Goal: Task Accomplishment & Management: Complete application form

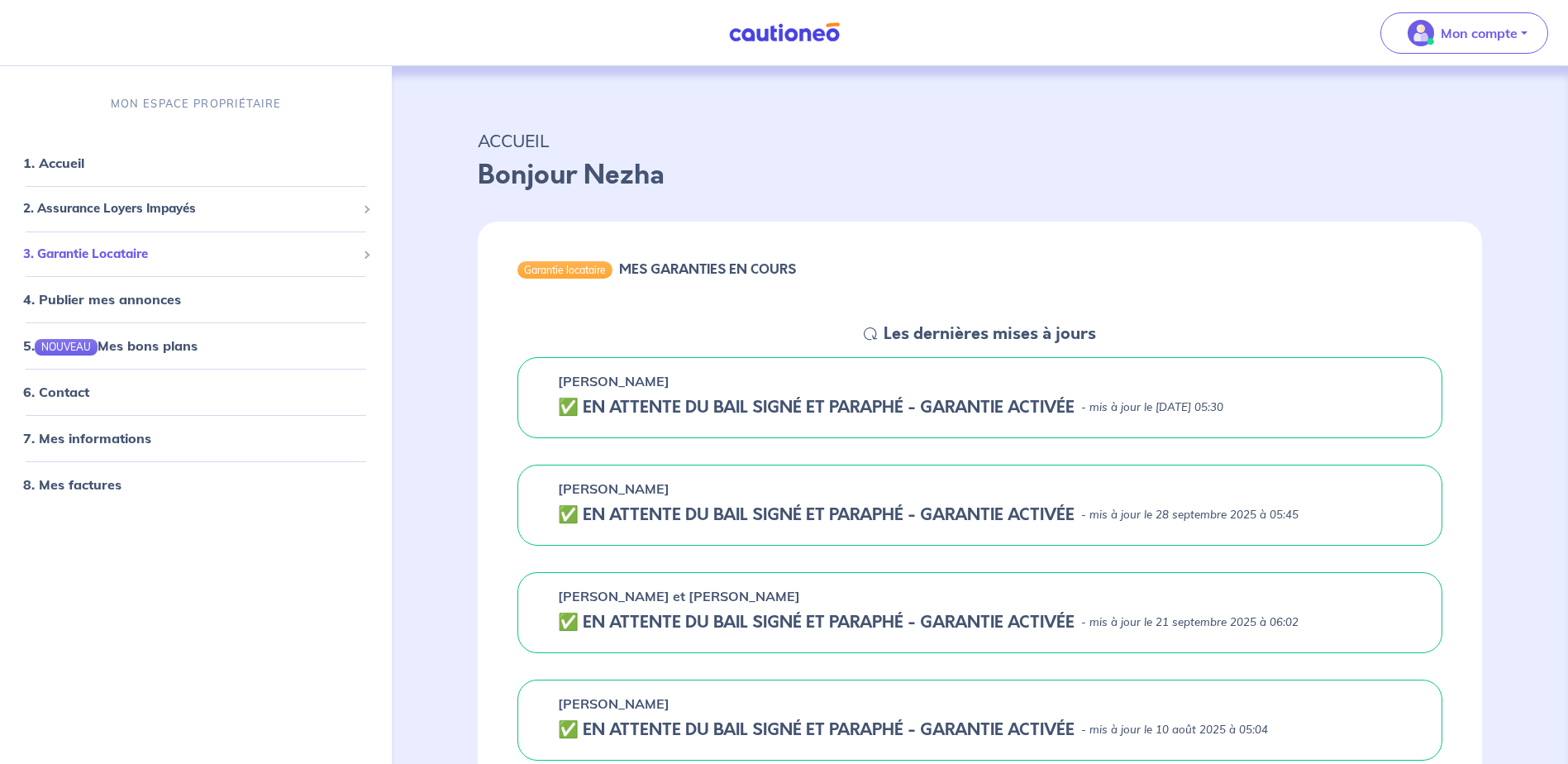
click at [381, 244] on div "3. Garantie Locataire" at bounding box center [196, 254] width 378 height 32
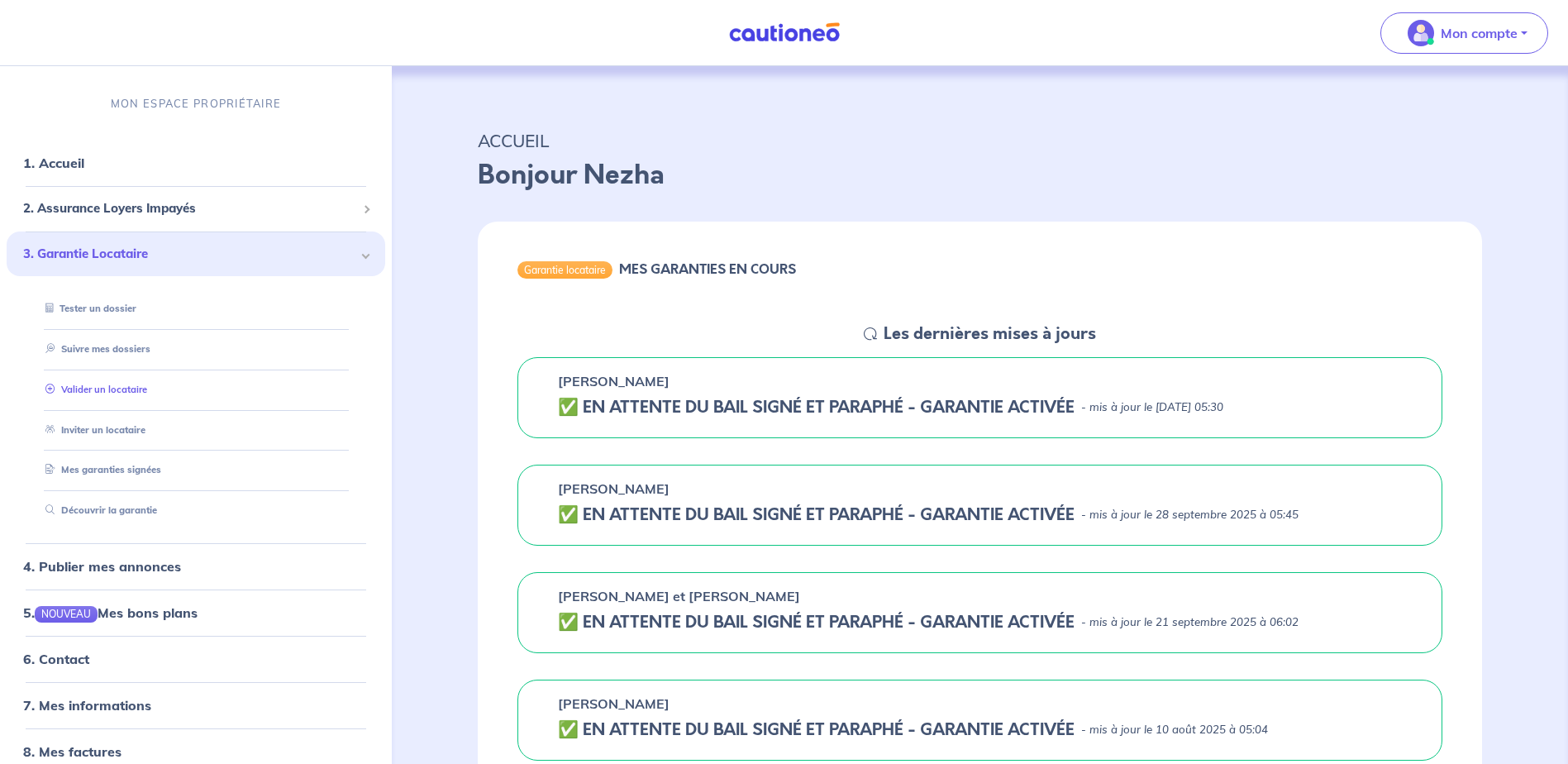
click at [99, 389] on link "Valider un locataire" at bounding box center [93, 389] width 108 height 11
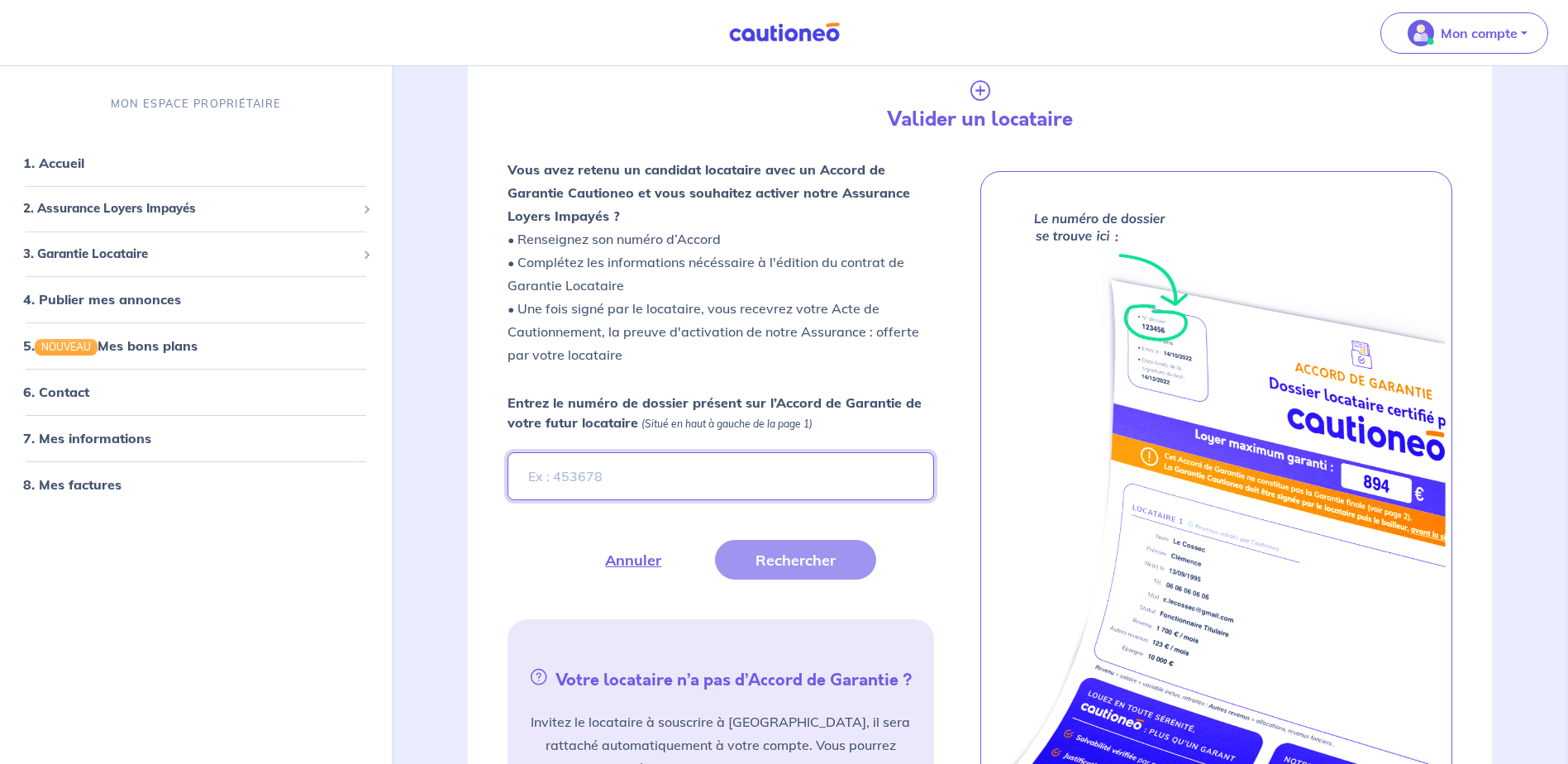
scroll to position [275, 0]
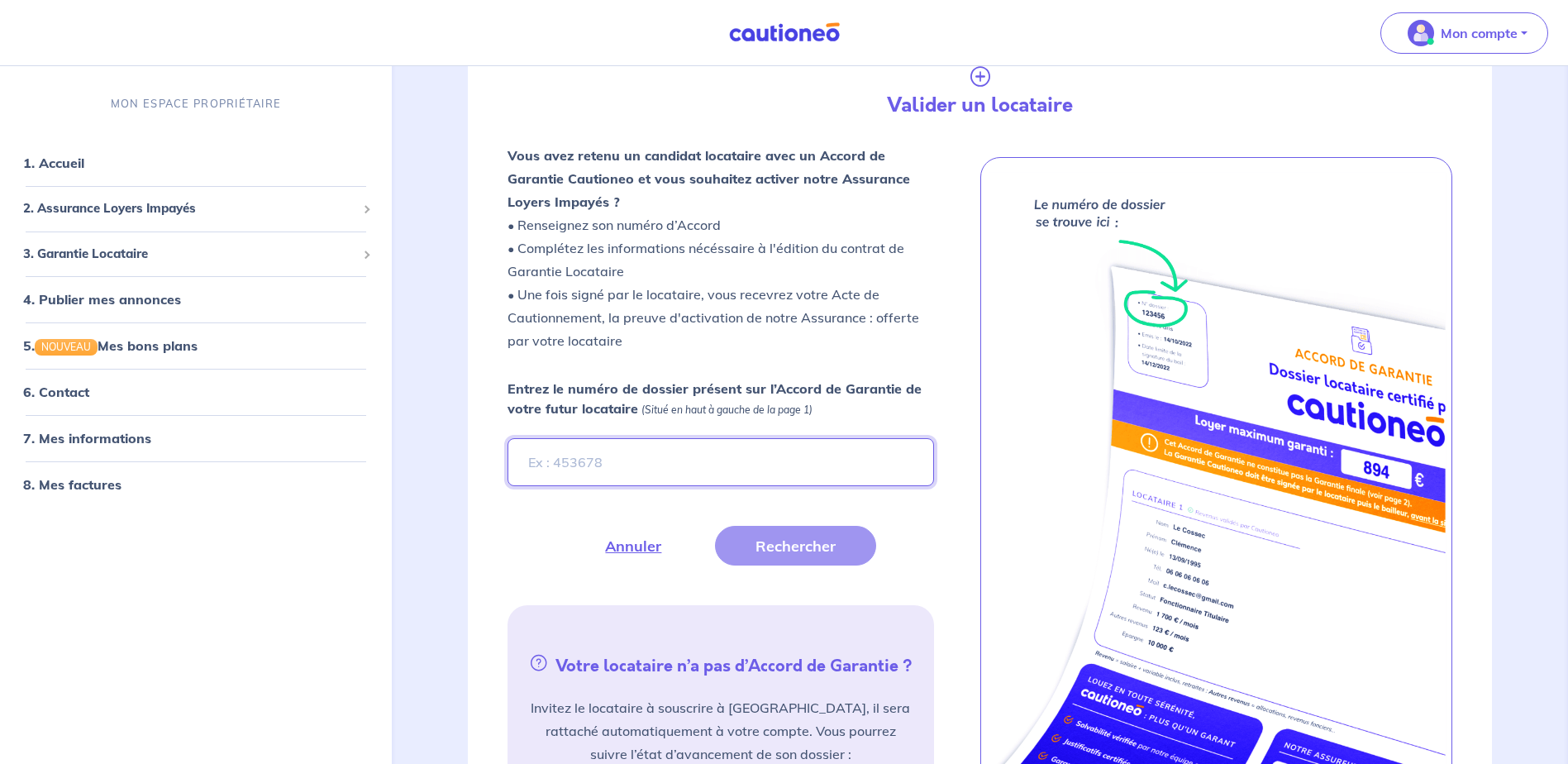
click at [582, 455] on input "Entrez le numéro de dossier présent sur l’Accord de Garantie de votre futur loc…" at bounding box center [721, 462] width 426 height 48
paste input "xUZs7s"
click at [806, 553] on button "Rechercher" at bounding box center [796, 546] width 162 height 40
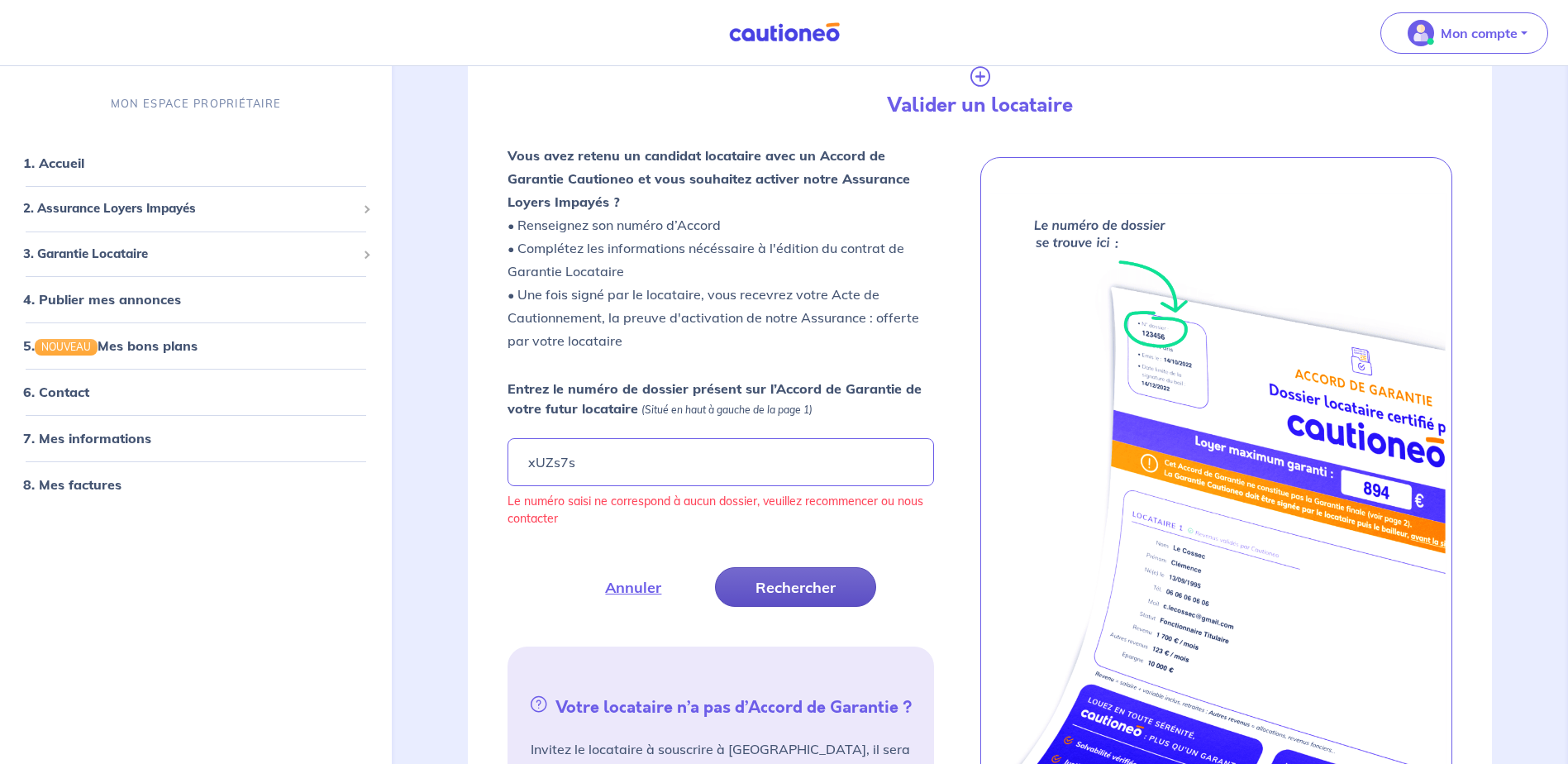
click at [790, 600] on button "Rechercher" at bounding box center [796, 587] width 162 height 40
click at [616, 462] on input "xUZs7s" at bounding box center [721, 462] width 426 height 48
type input "x"
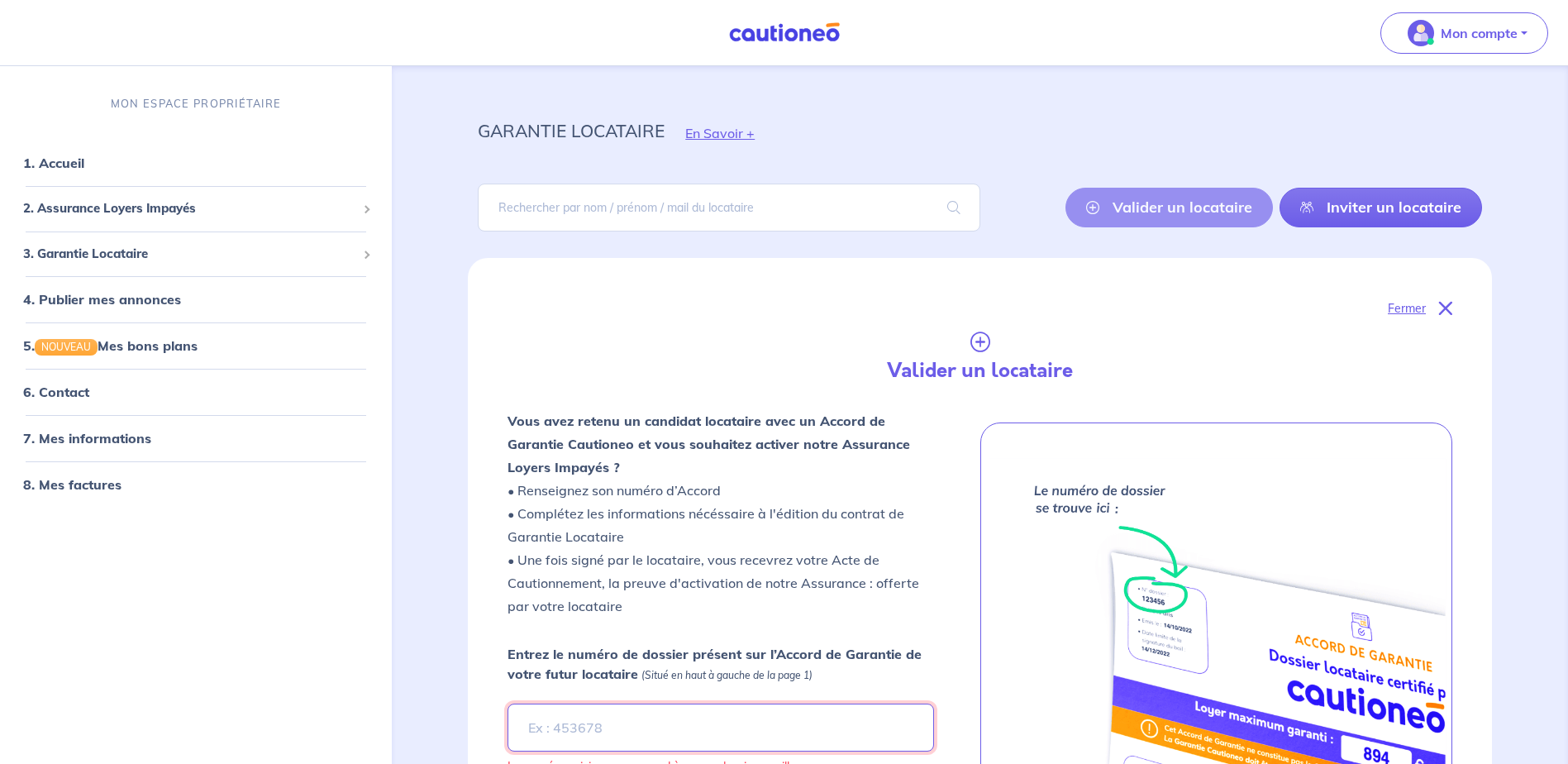
scroll to position [0, 0]
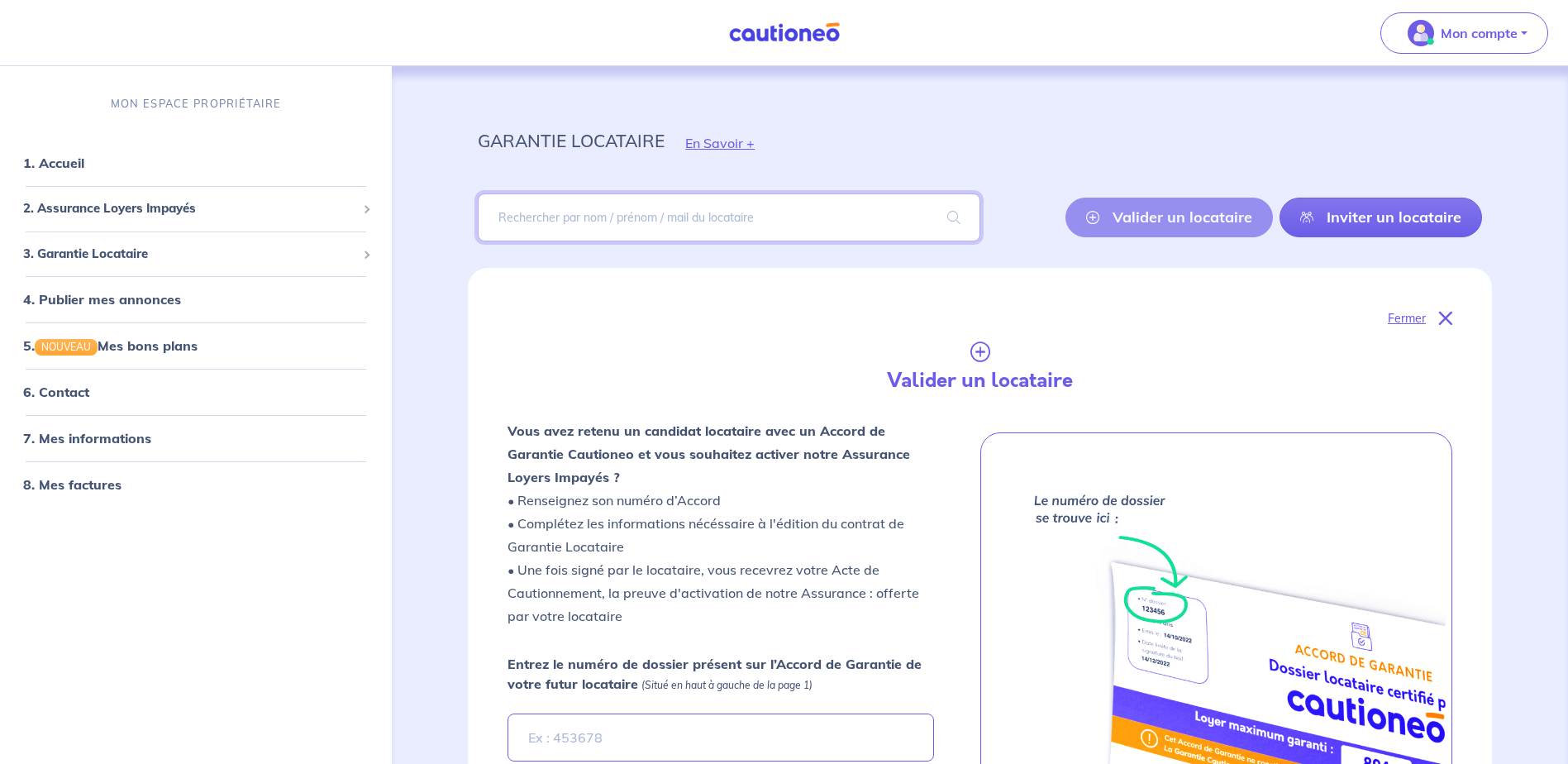
click at [605, 214] on input "search" at bounding box center [728, 217] width 502 height 48
type input "[PERSON_NAME]"
click at [952, 217] on span at bounding box center [954, 217] width 53 height 47
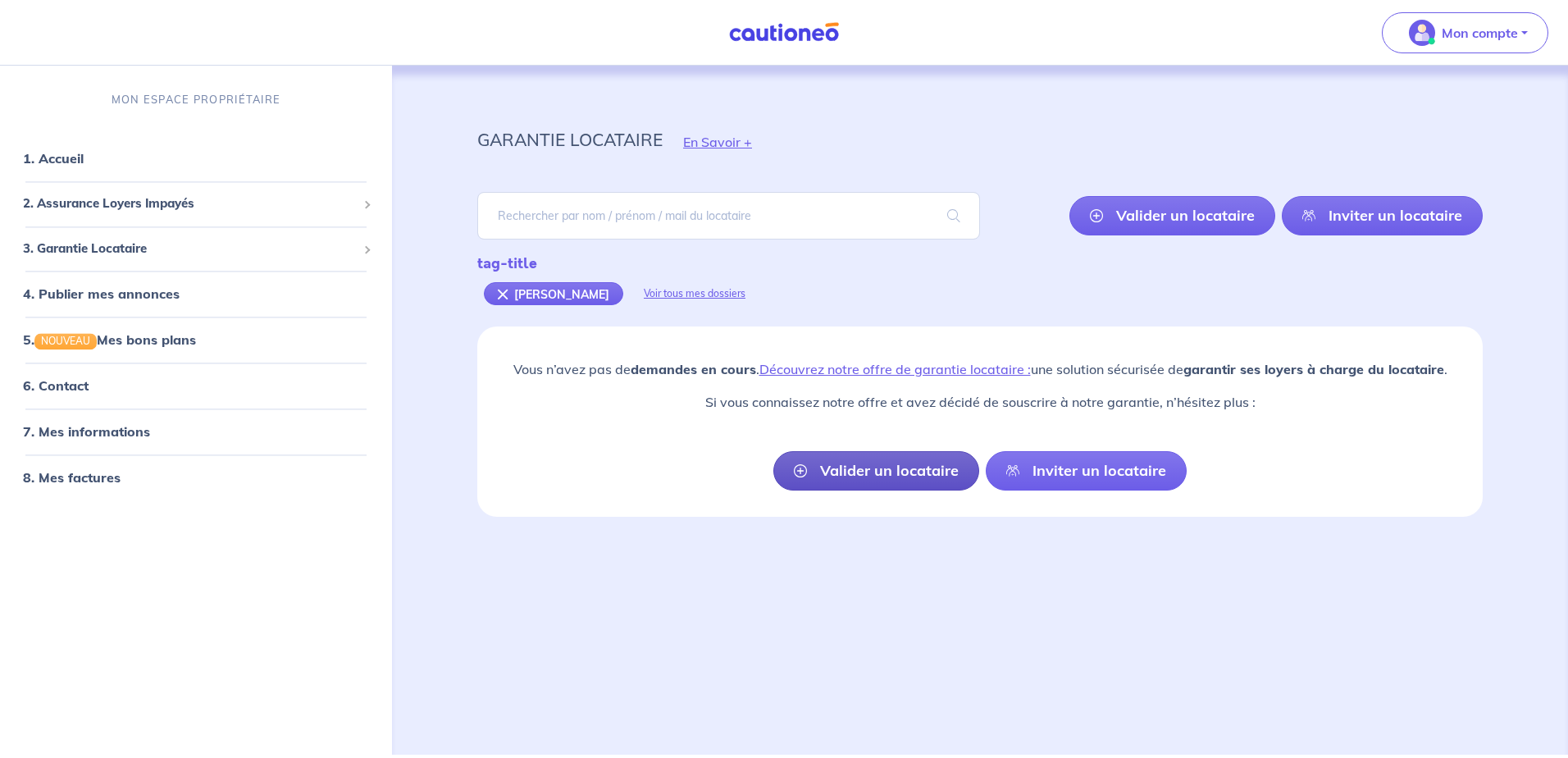
click at [856, 479] on link "Valider un locataire" at bounding box center [876, 471] width 206 height 40
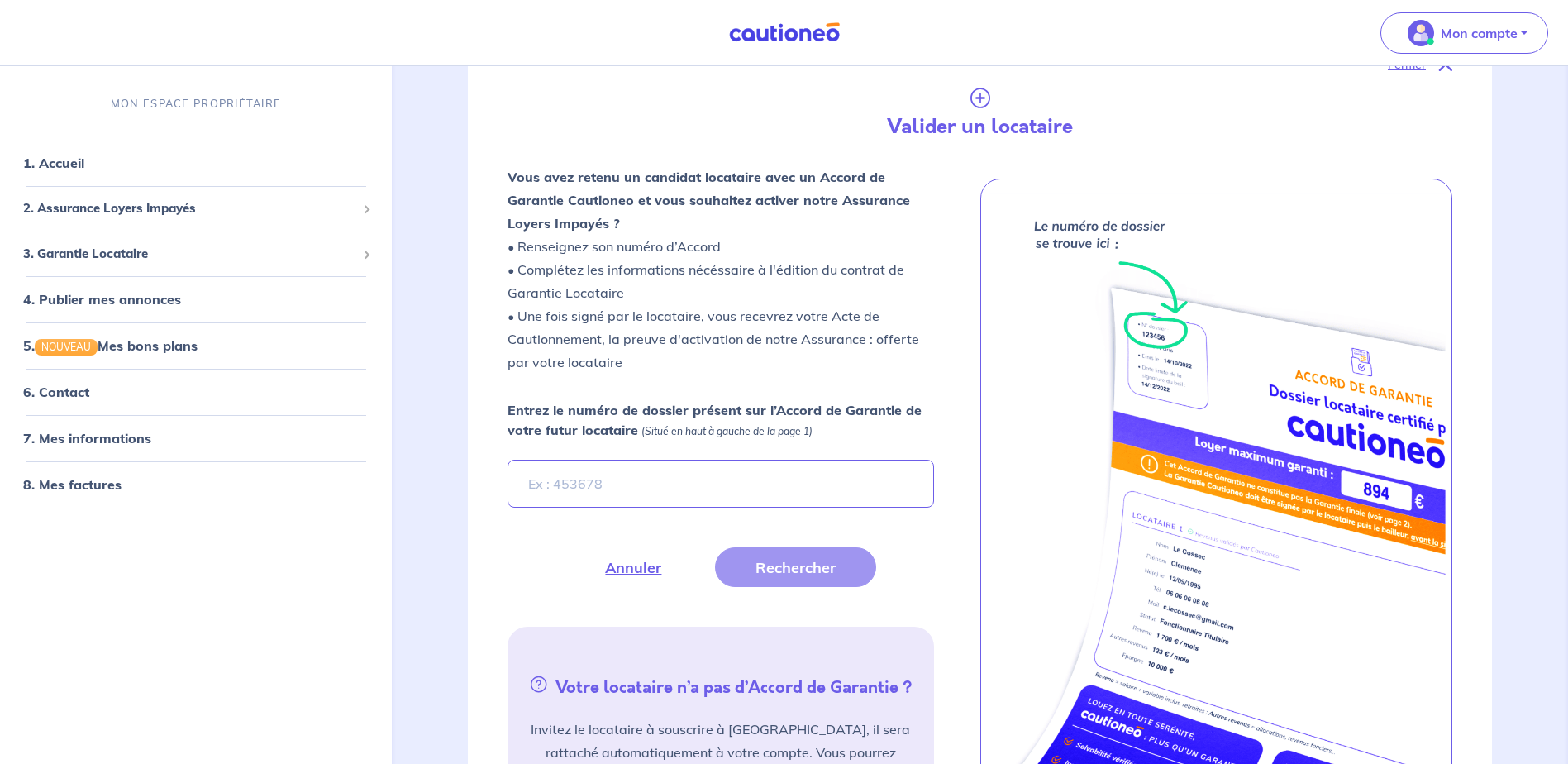
scroll to position [329, 0]
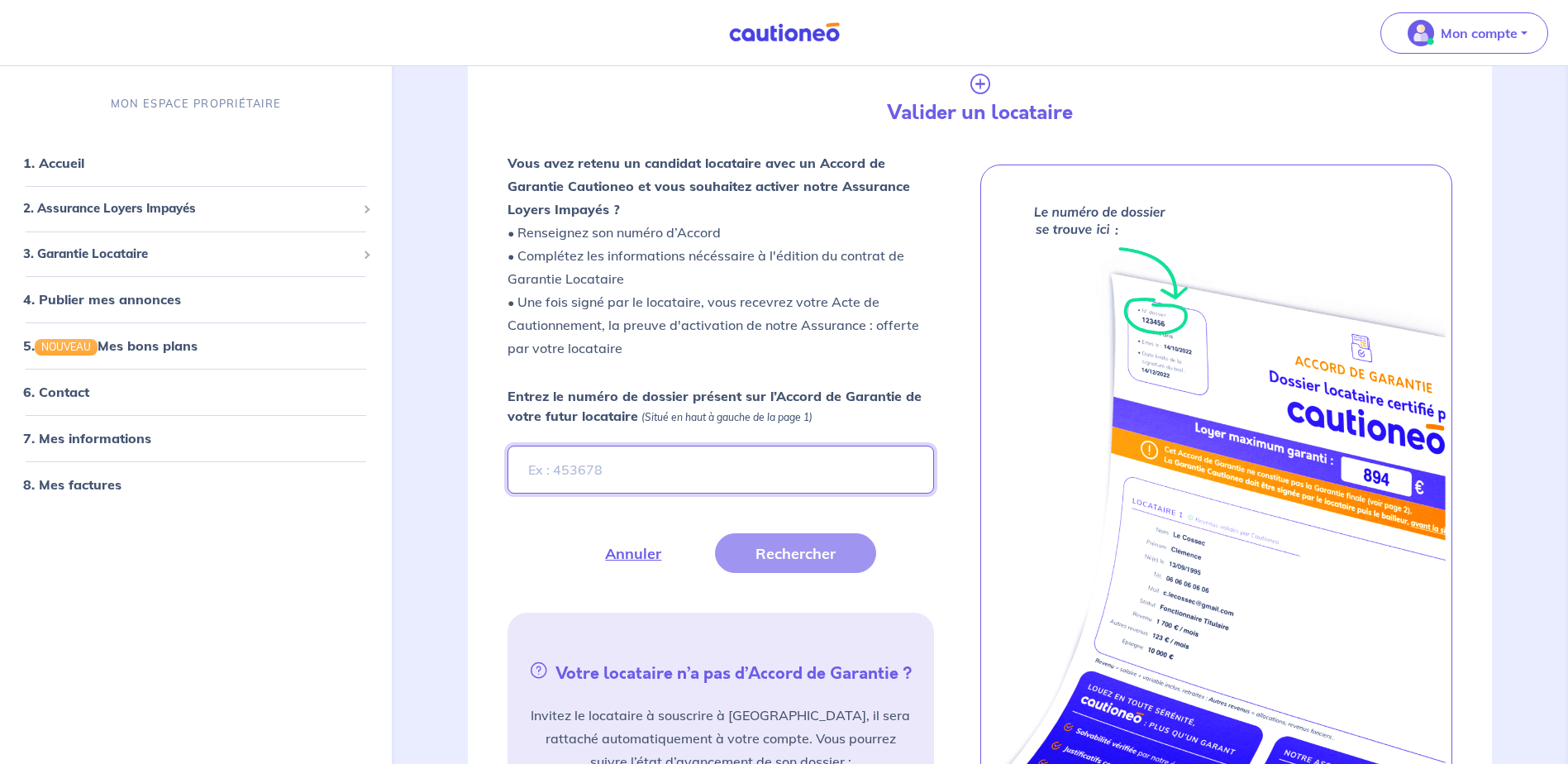
click at [553, 480] on input "Entrez le numéro de dossier présent sur l’Accord de Garantie de votre futur loc…" at bounding box center [721, 470] width 426 height 48
paste input "xUZs7s"
type input "xUZs7s"
click at [792, 563] on button "Rechercher" at bounding box center [796, 554] width 162 height 40
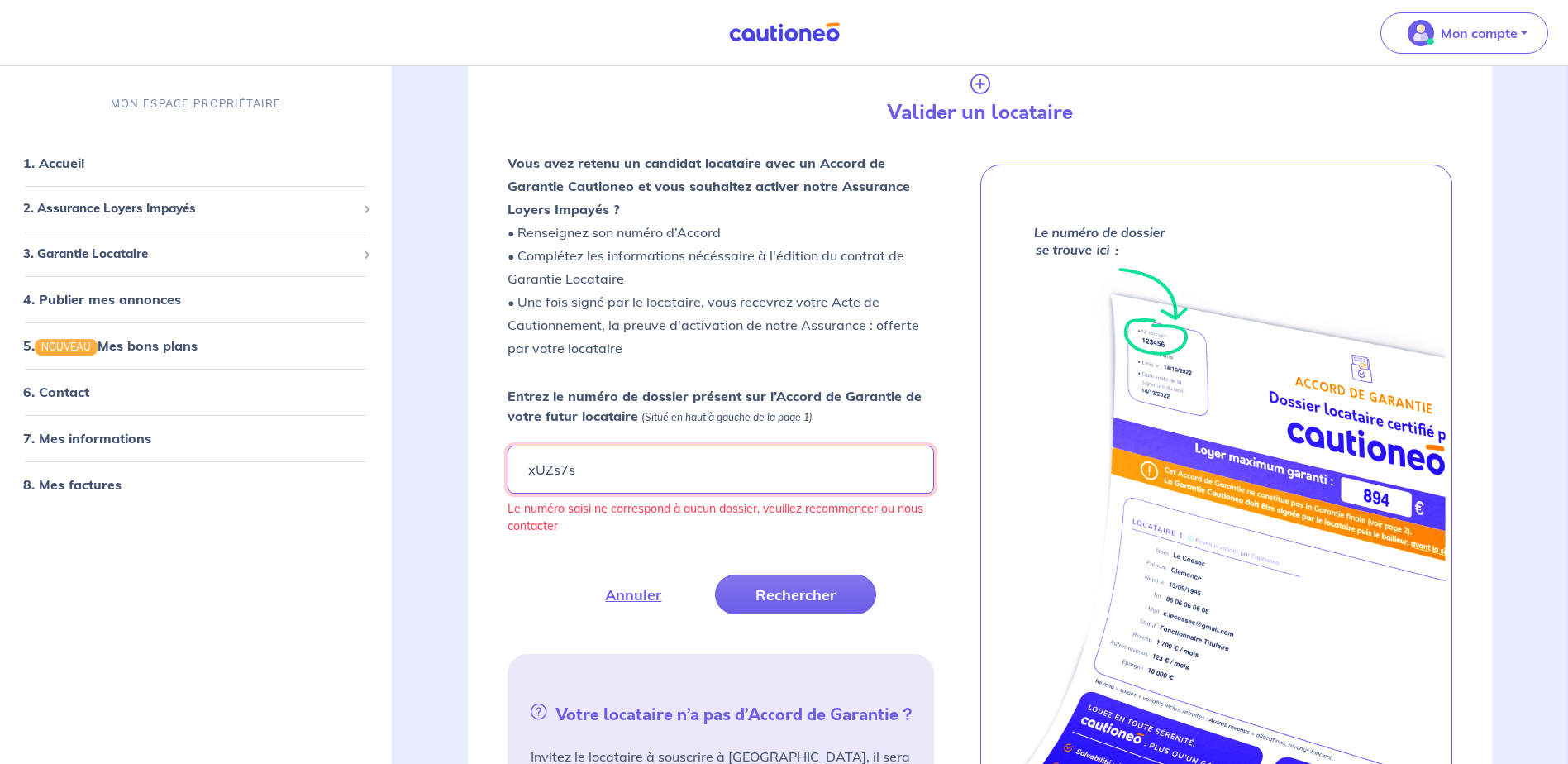
click at [610, 482] on input "xUZs7s" at bounding box center [721, 470] width 426 height 48
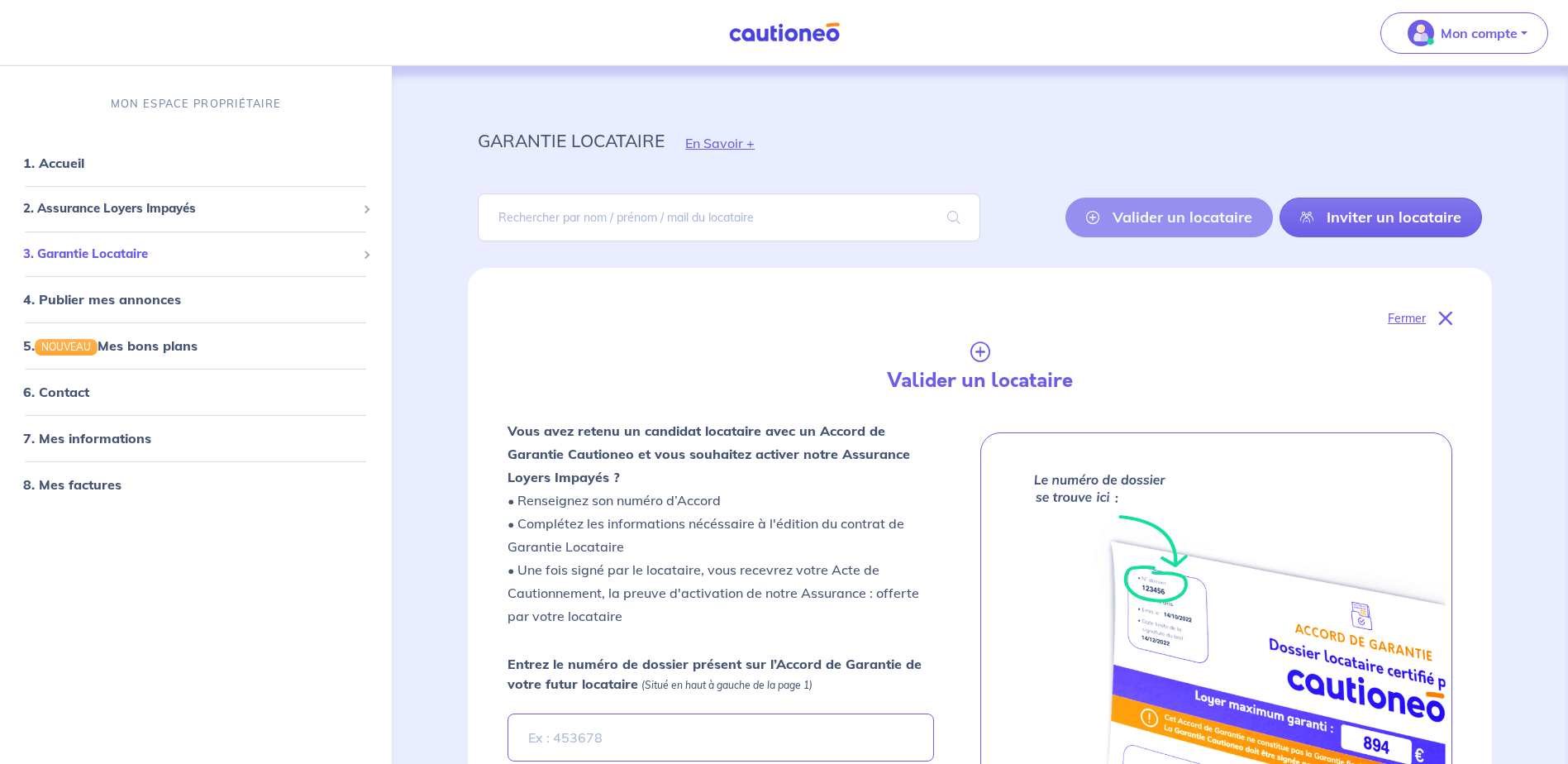
click at [337, 257] on span "3. Garantie Locataire" at bounding box center [189, 254] width 333 height 19
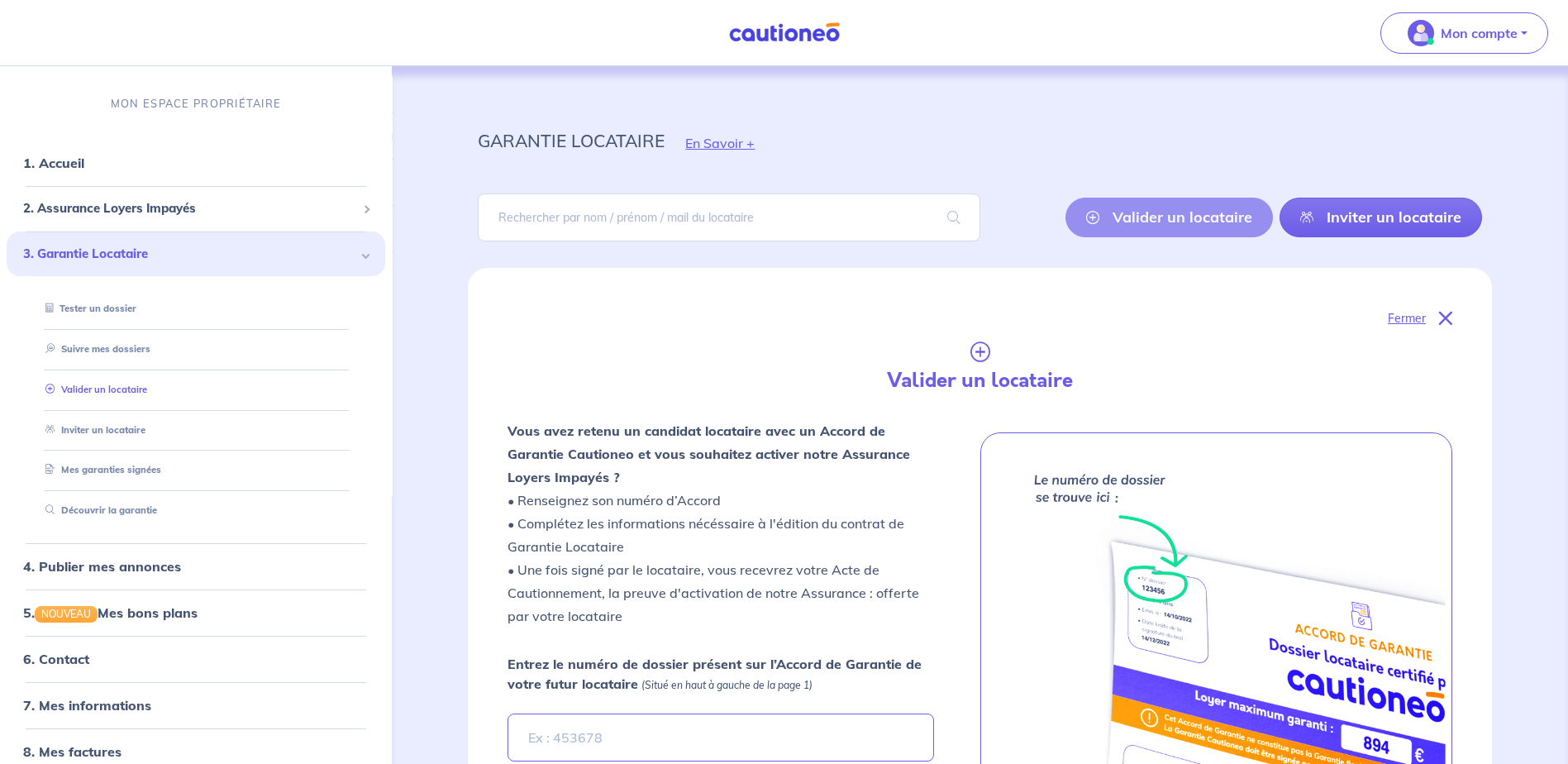
click at [115, 386] on link "Valider un locataire" at bounding box center [93, 389] width 108 height 11
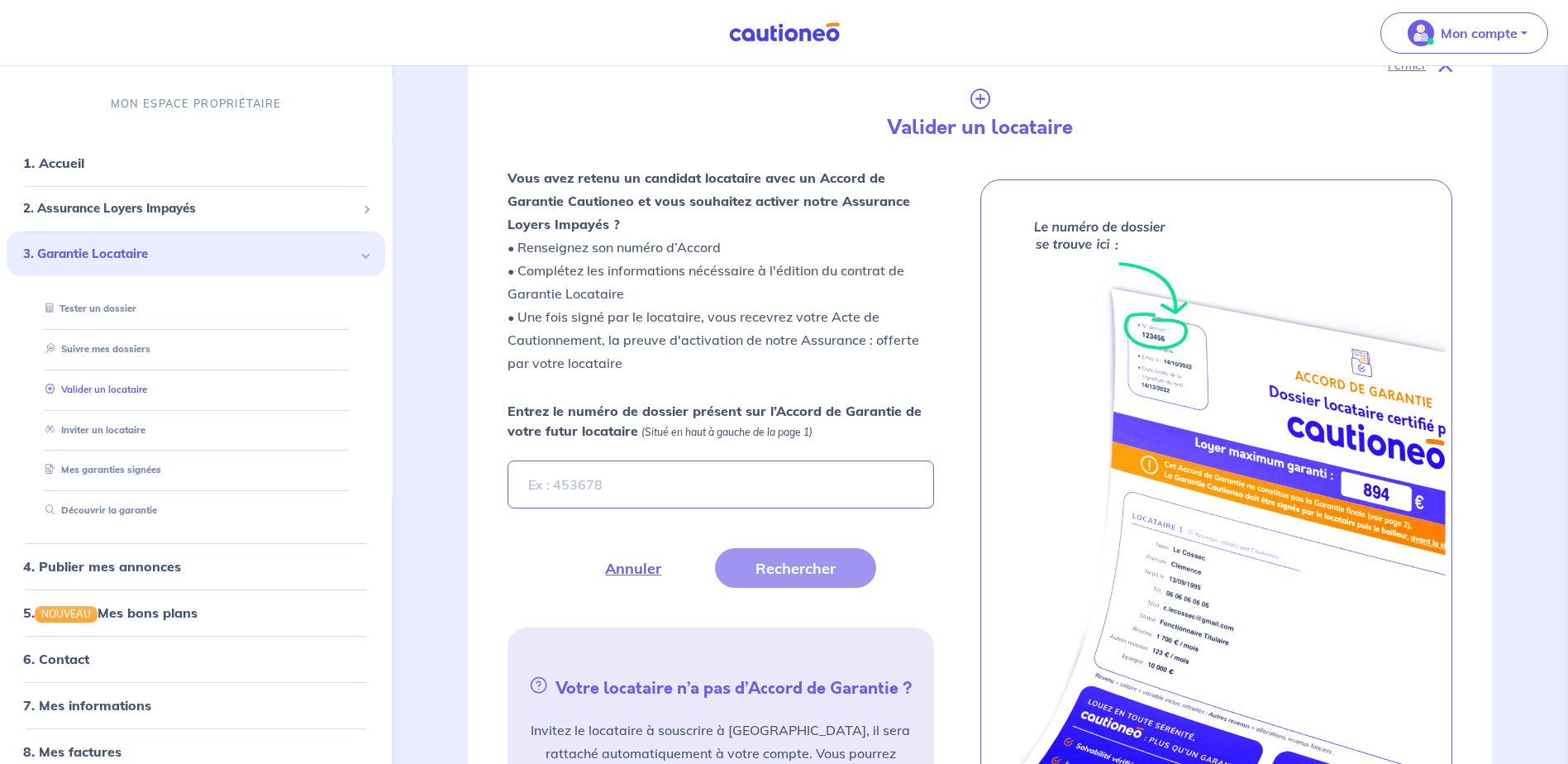
scroll to position [268, 0]
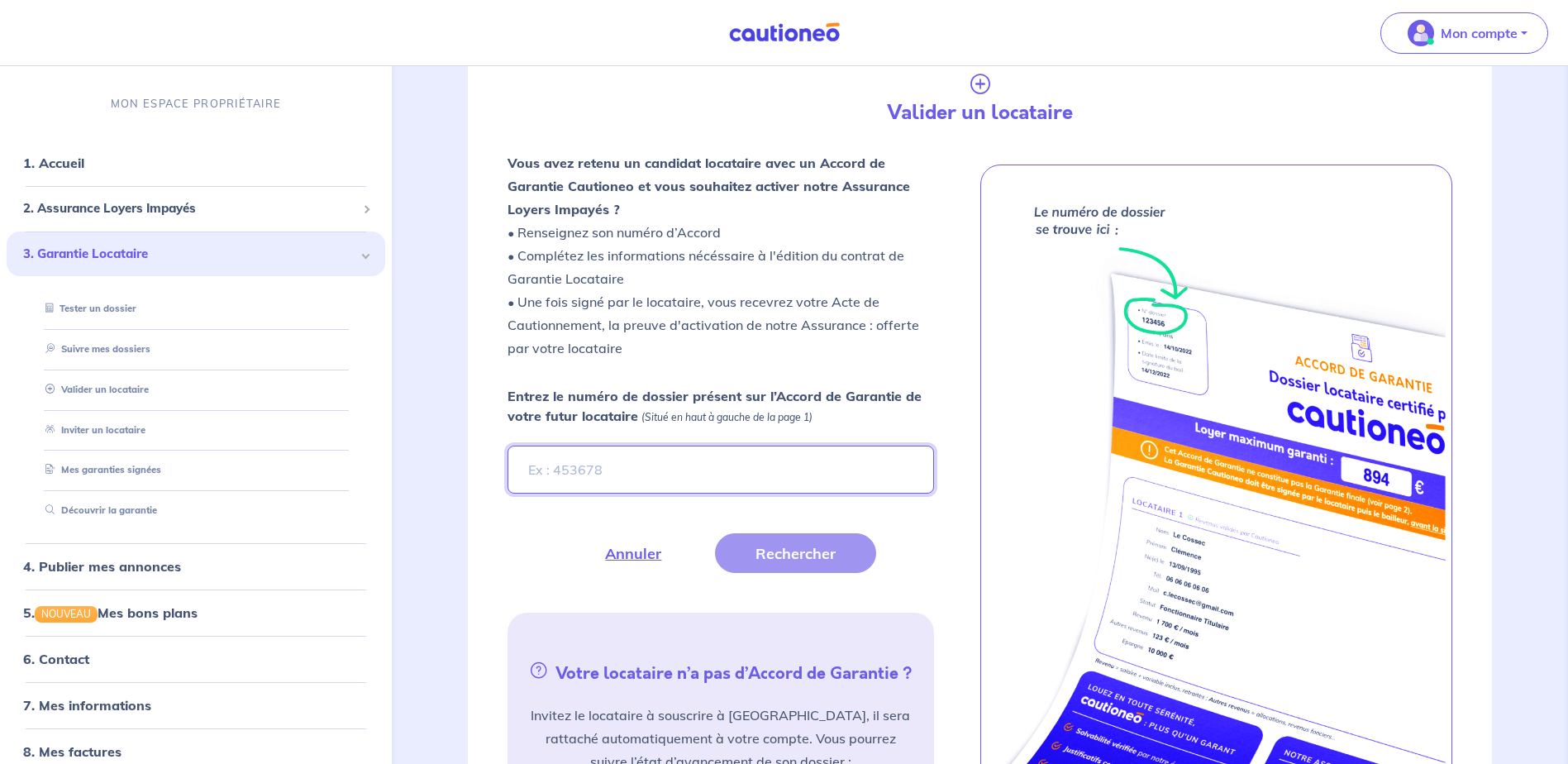
click at [589, 470] on input "Entrez le numéro de dossier présent sur l’Accord de Garantie de votre futur loc…" at bounding box center [721, 470] width 426 height 48
type input "xUZs7s"
click at [811, 555] on button "Rechercher" at bounding box center [796, 554] width 162 height 40
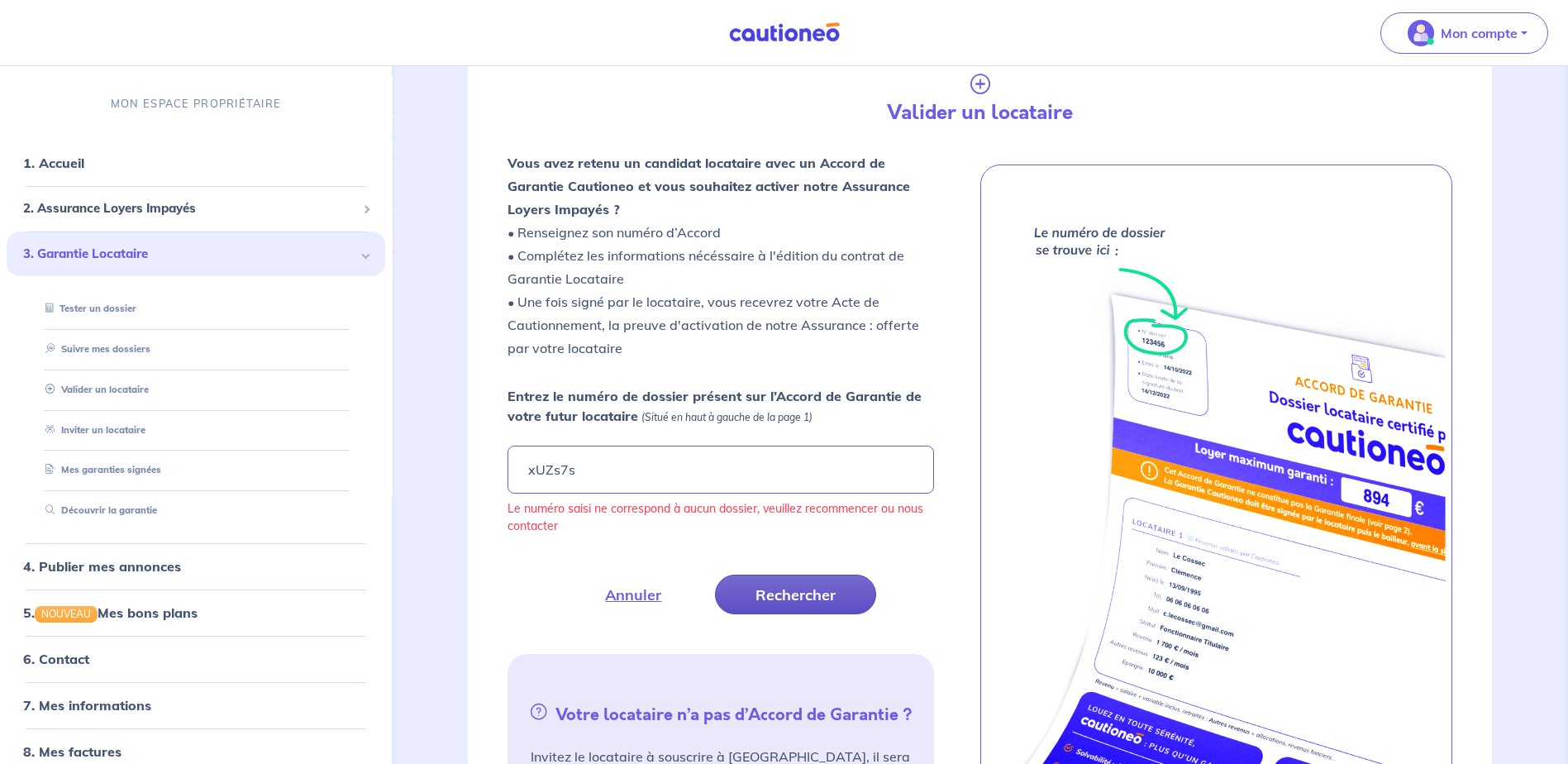
click at [773, 590] on button "Rechercher" at bounding box center [796, 595] width 162 height 40
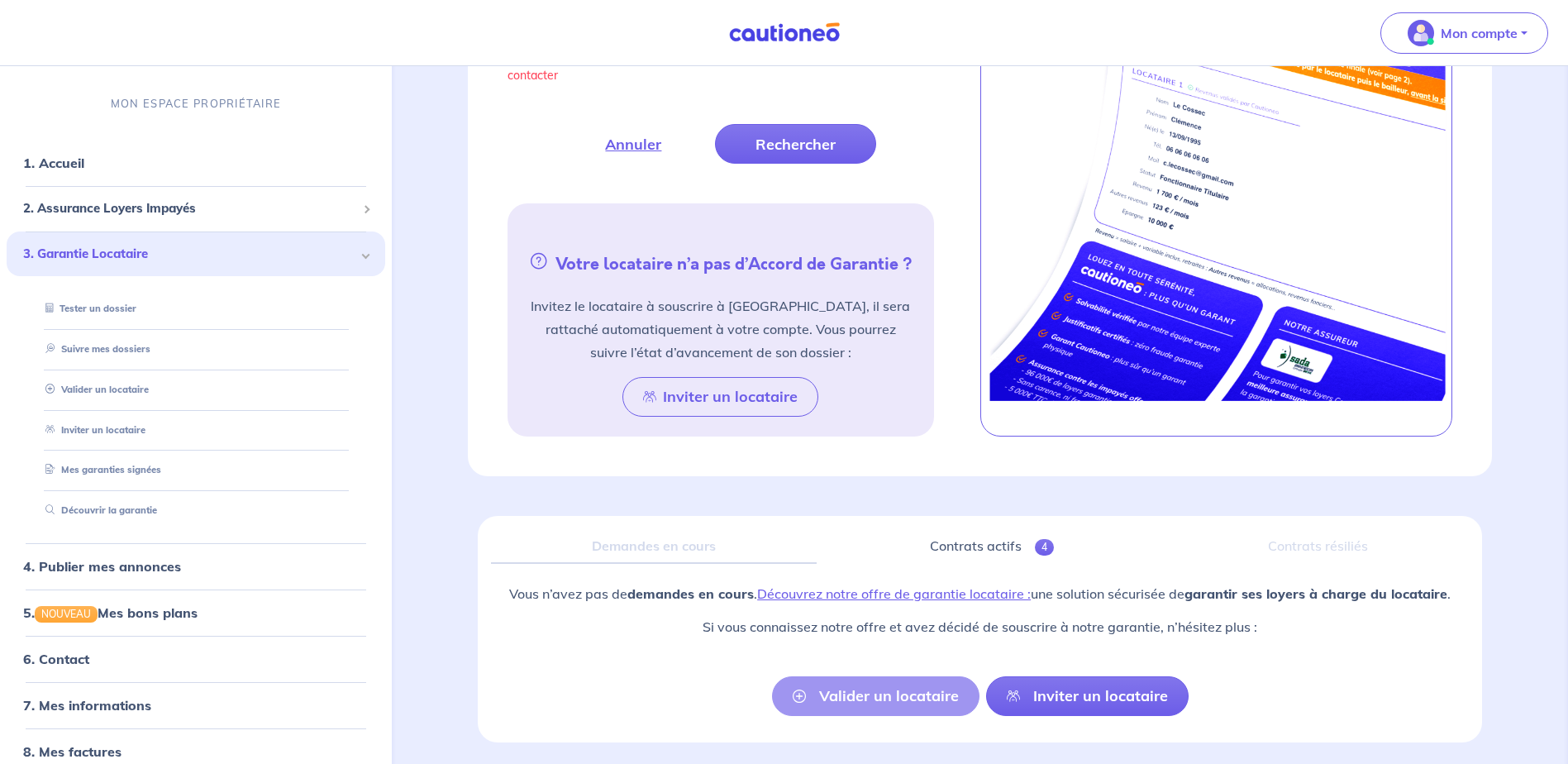
scroll to position [776, 0]
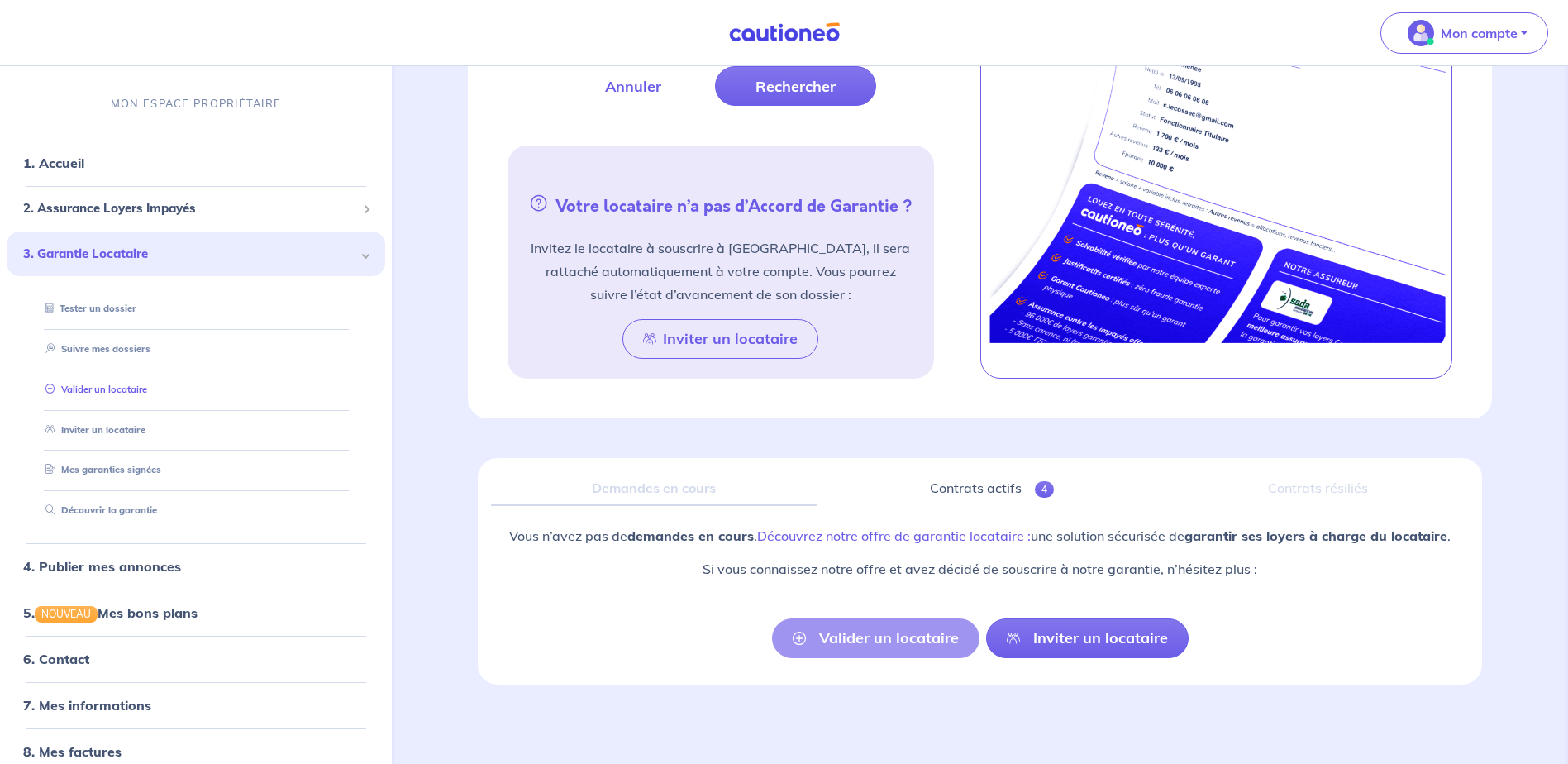
click at [76, 394] on link "Valider un locataire" at bounding box center [93, 389] width 108 height 11
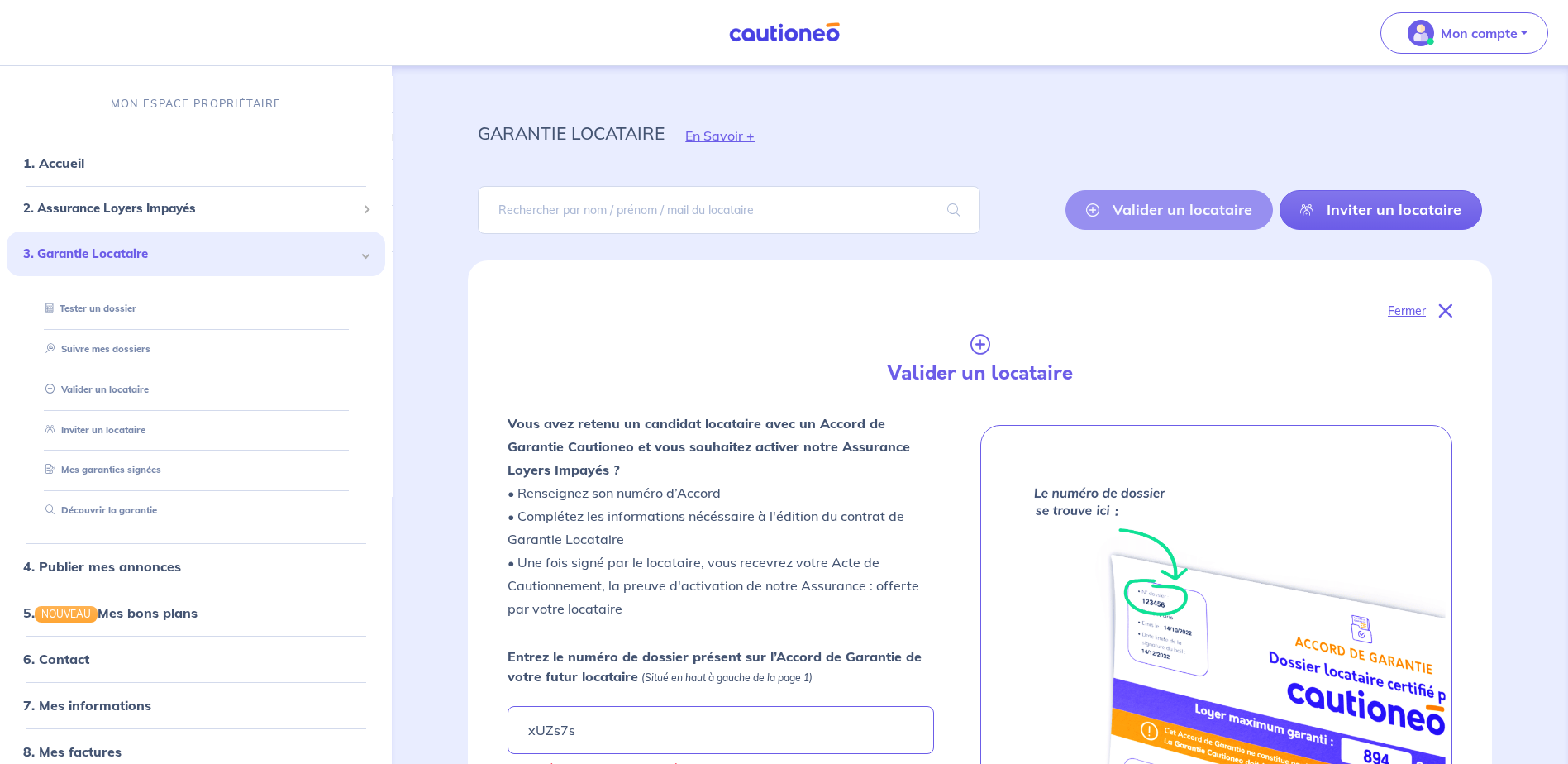
scroll to position [0, 0]
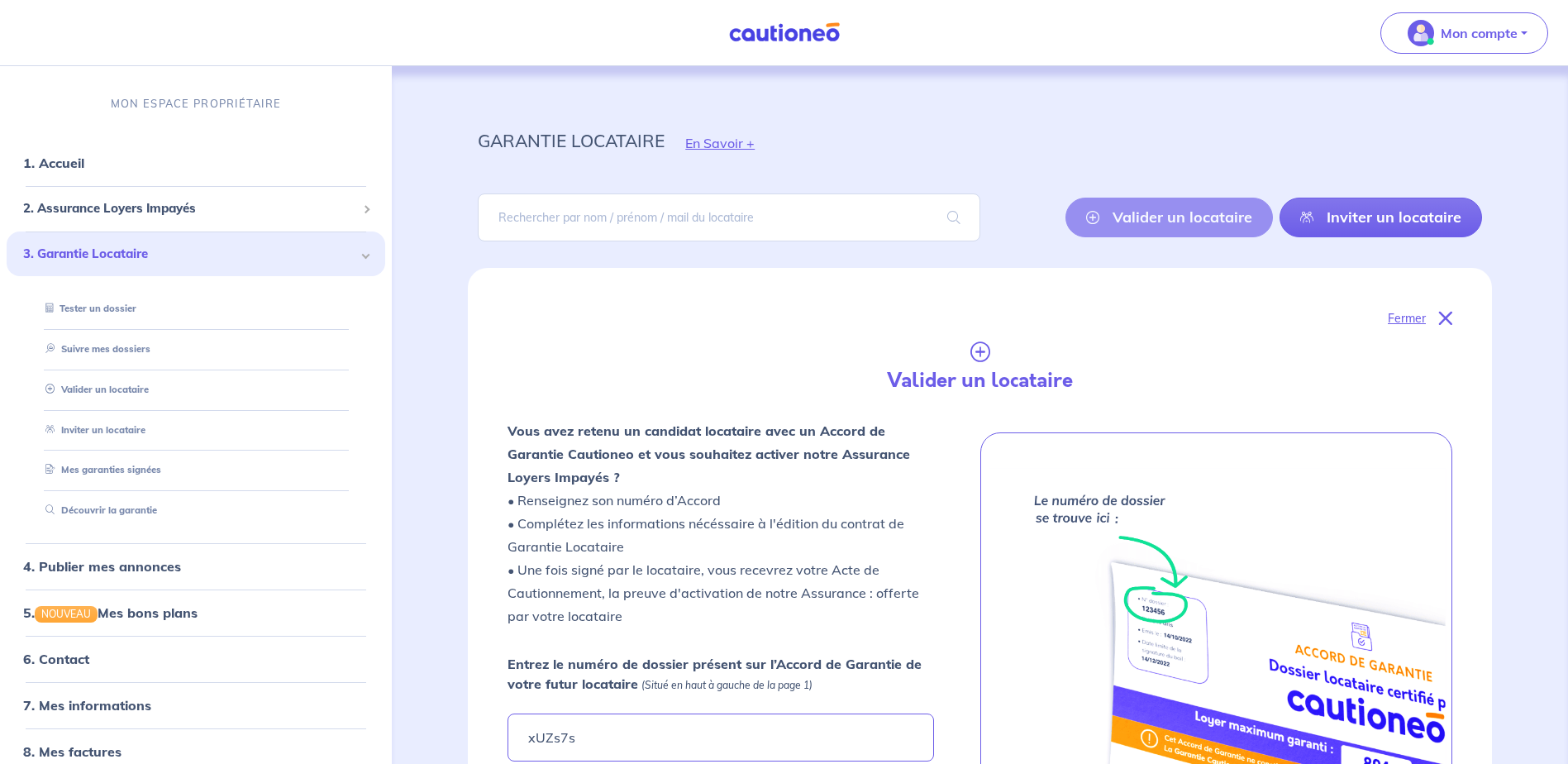
drag, startPoint x: 1109, startPoint y: 209, endPoint x: 1096, endPoint y: 282, distance: 74.1
click at [1110, 242] on div "Valider un locataire Inviter un locataire" at bounding box center [979, 217] width 1004 height 74
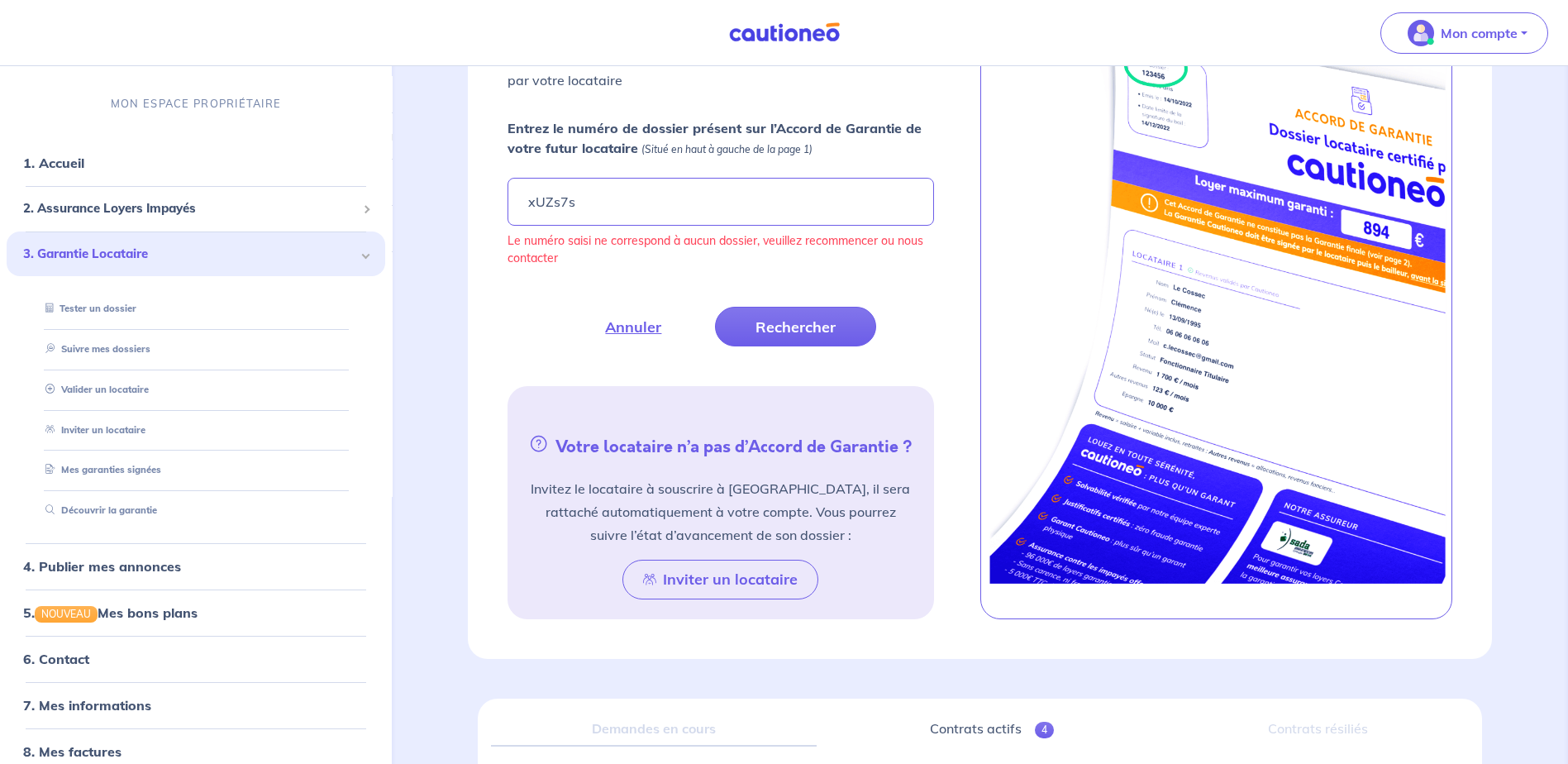
scroll to position [501, 0]
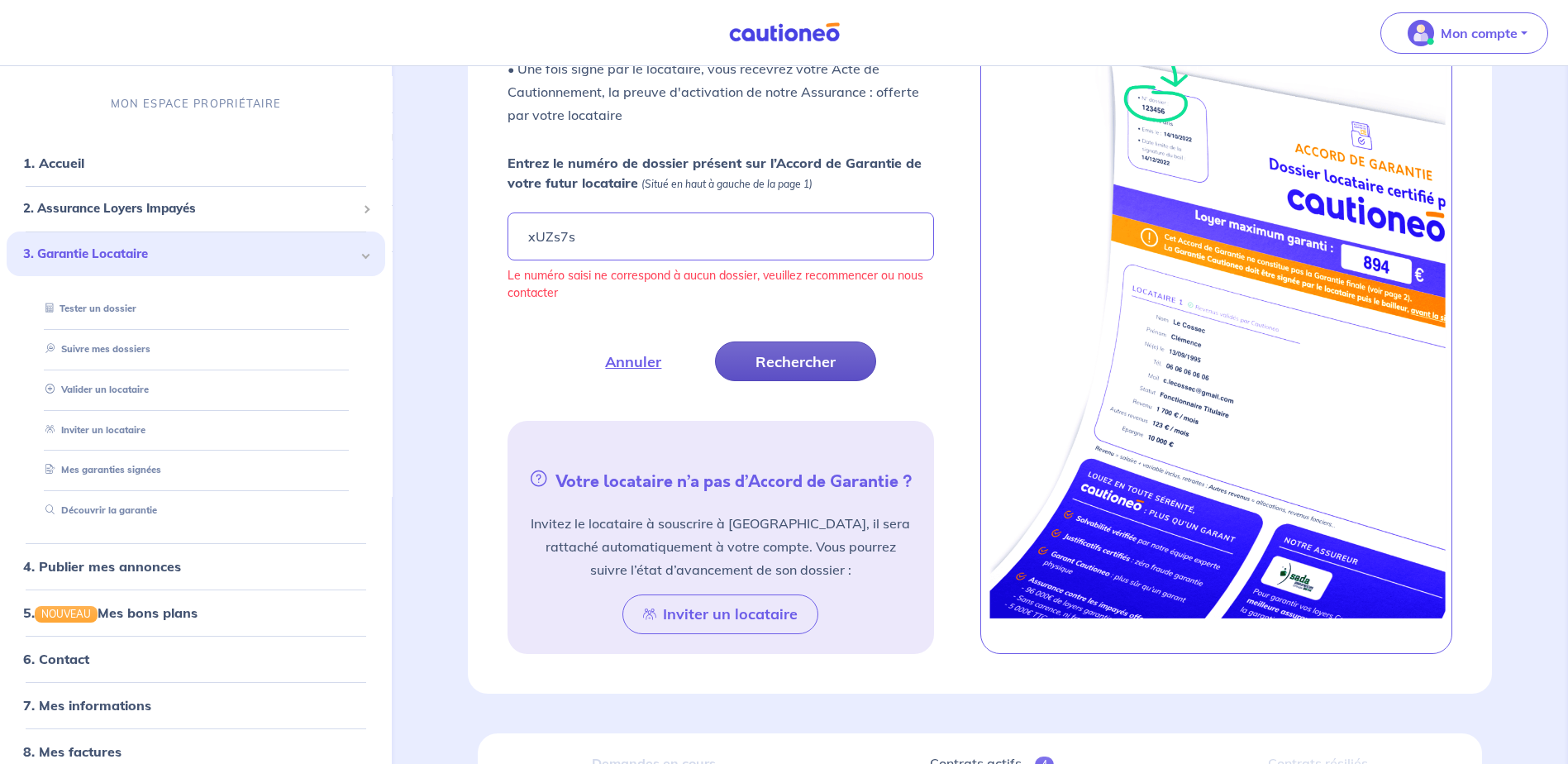
click at [813, 364] on button "Rechercher" at bounding box center [796, 362] width 162 height 40
click at [780, 364] on button "Rechercher" at bounding box center [796, 362] width 162 height 40
